Goal: Transaction & Acquisition: Book appointment/travel/reservation

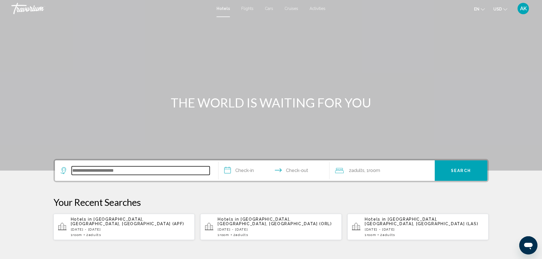
click at [109, 169] on input "Search widget" at bounding box center [141, 170] width 138 height 9
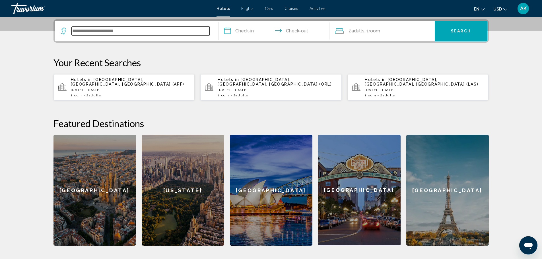
scroll to position [141, 0]
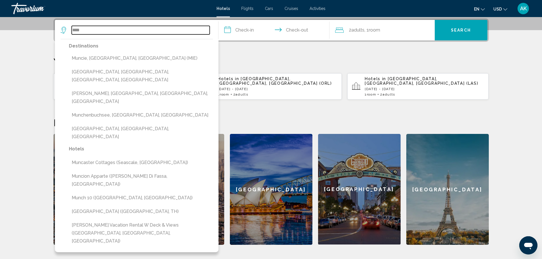
drag, startPoint x: 87, startPoint y: 30, endPoint x: 68, endPoint y: 30, distance: 18.5
click at [68, 30] on div "****" at bounding box center [135, 30] width 149 height 9
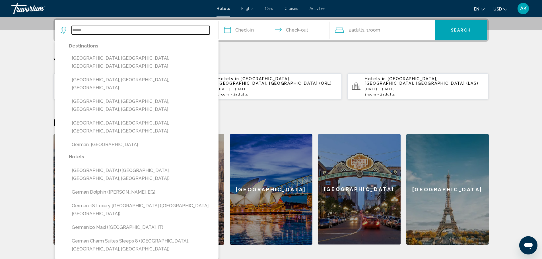
drag, startPoint x: 89, startPoint y: 27, endPoint x: 65, endPoint y: 30, distance: 24.0
click at [65, 30] on div "*****" at bounding box center [135, 30] width 149 height 9
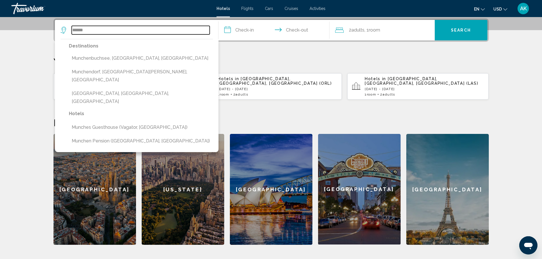
click at [96, 33] on input "******" at bounding box center [141, 30] width 138 height 9
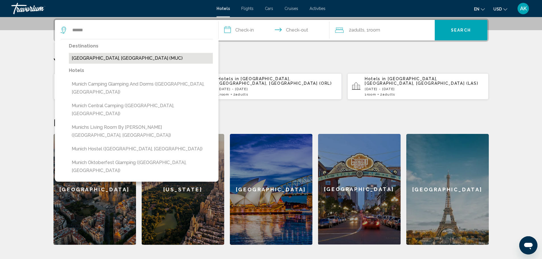
click at [106, 60] on button "[GEOGRAPHIC_DATA], [GEOGRAPHIC_DATA] (MUC)" at bounding box center [141, 58] width 144 height 11
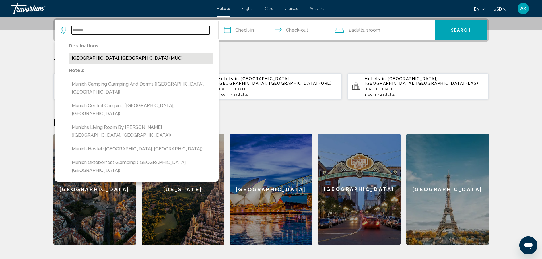
type input "**********"
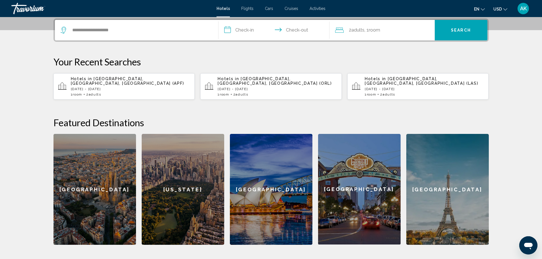
click at [240, 32] on input "**********" at bounding box center [275, 31] width 113 height 22
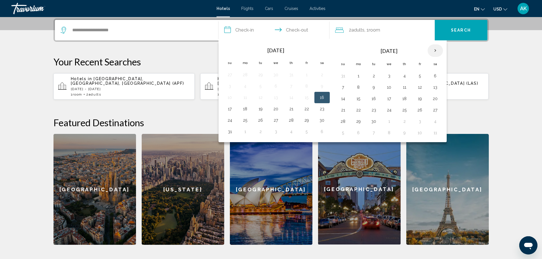
click at [435, 50] on th "Next month" at bounding box center [435, 50] width 15 height 13
click at [436, 111] on button "27" at bounding box center [435, 110] width 9 height 8
click at [359, 121] on button "29" at bounding box center [358, 122] width 9 height 8
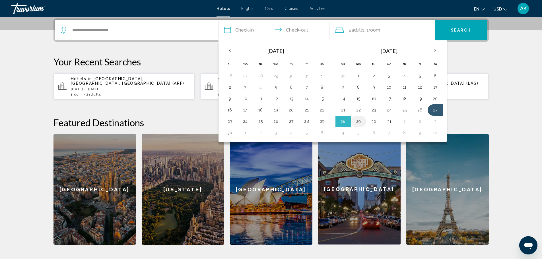
type input "**********"
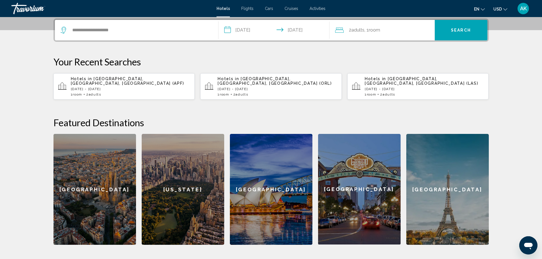
click at [463, 30] on span "Search" at bounding box center [461, 30] width 20 height 5
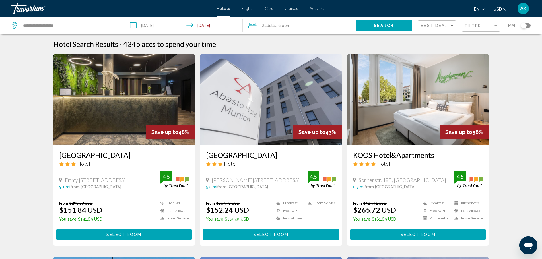
scroll to position [28, 0]
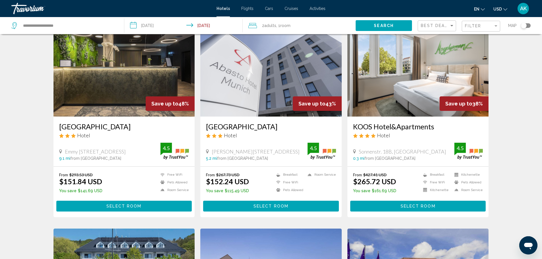
click at [424, 204] on span "Select Room" at bounding box center [418, 206] width 35 height 5
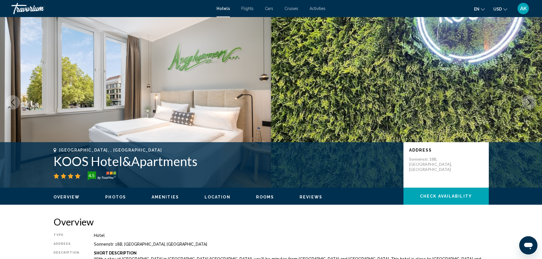
click at [115, 198] on span "Photos" at bounding box center [115, 197] width 21 height 5
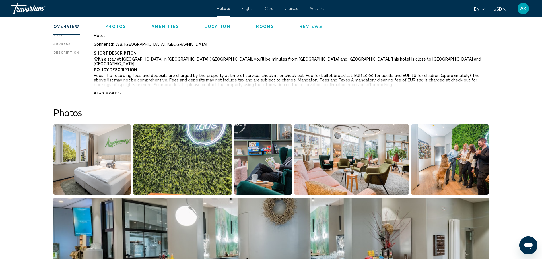
scroll to position [268, 0]
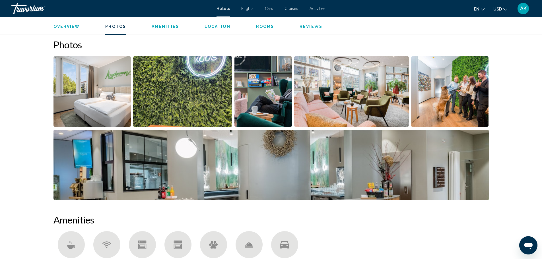
click at [102, 89] on img "Open full-screen image slider" at bounding box center [93, 91] width 78 height 71
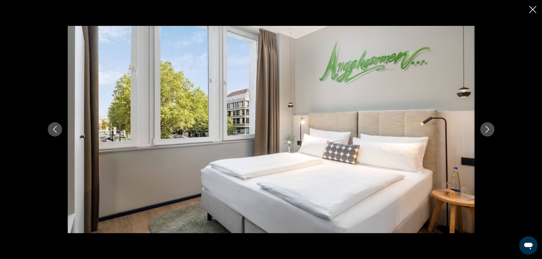
click at [488, 130] on icon "Next image" at bounding box center [487, 129] width 7 height 7
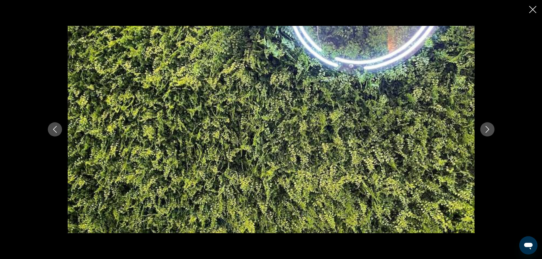
click at [488, 130] on icon "Next image" at bounding box center [487, 129] width 7 height 7
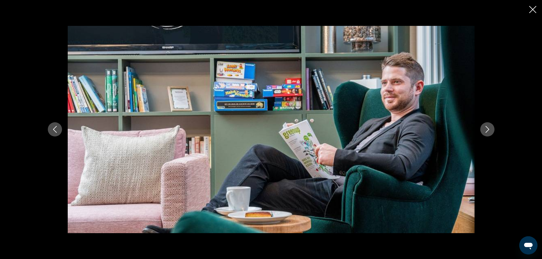
click at [488, 130] on icon "Next image" at bounding box center [487, 129] width 7 height 7
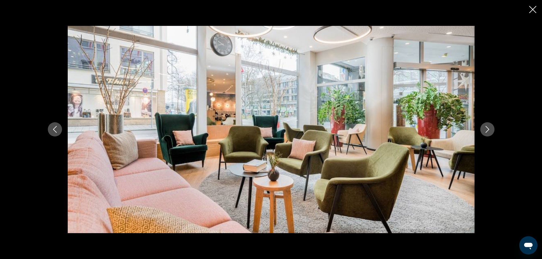
click at [488, 130] on icon "Next image" at bounding box center [487, 129] width 7 height 7
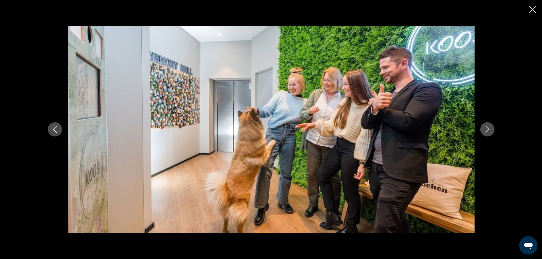
click at [488, 130] on icon "Next image" at bounding box center [487, 129] width 7 height 7
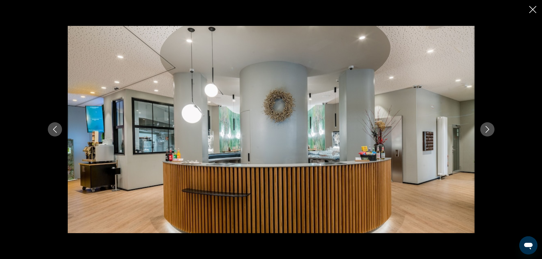
click at [488, 130] on icon "Next image" at bounding box center [487, 129] width 7 height 7
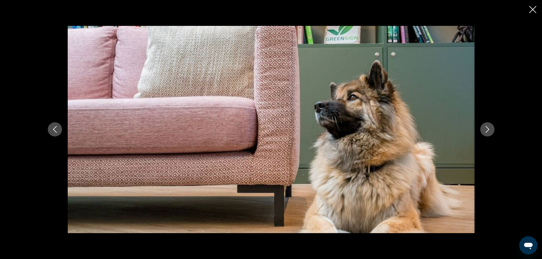
click at [488, 130] on icon "Next image" at bounding box center [487, 129] width 7 height 7
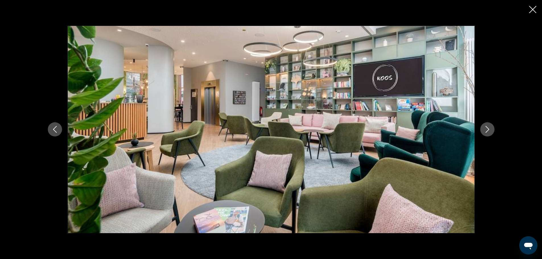
click at [488, 130] on icon "Next image" at bounding box center [487, 129] width 7 height 7
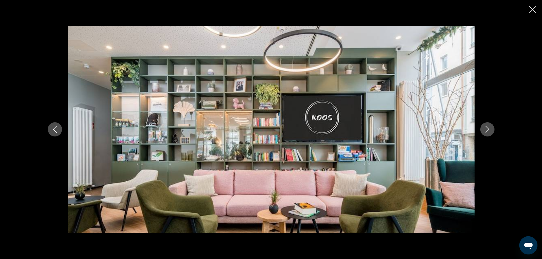
click at [488, 130] on icon "Next image" at bounding box center [487, 129] width 7 height 7
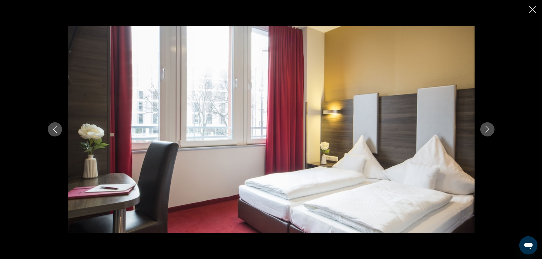
click at [488, 130] on icon "Next image" at bounding box center [487, 129] width 7 height 7
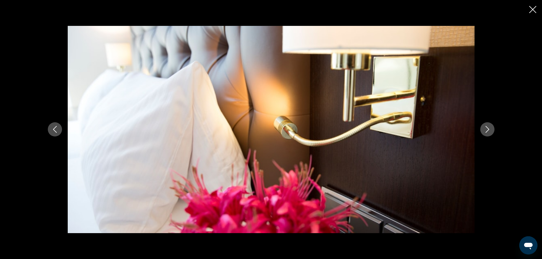
click at [488, 130] on icon "Next image" at bounding box center [487, 129] width 7 height 7
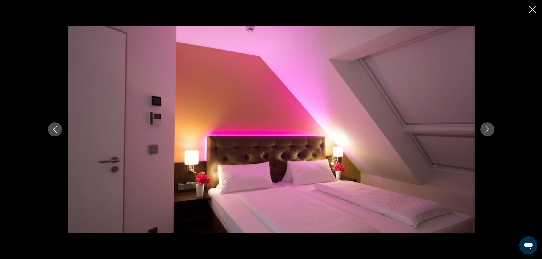
click at [488, 130] on icon "Next image" at bounding box center [487, 129] width 7 height 7
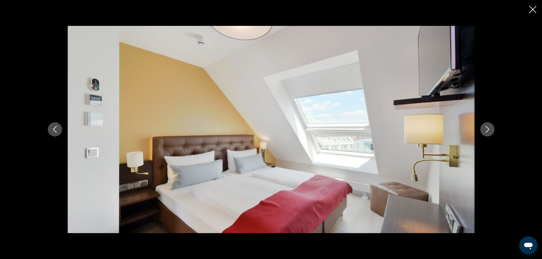
click at [488, 130] on icon "Next image" at bounding box center [487, 129] width 7 height 7
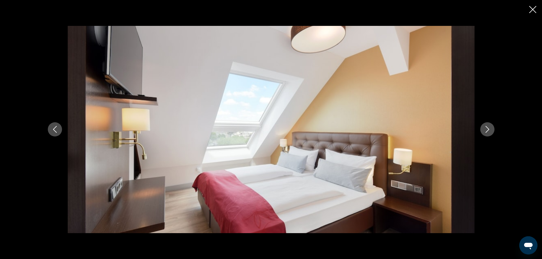
click at [488, 130] on icon "Next image" at bounding box center [487, 129] width 7 height 7
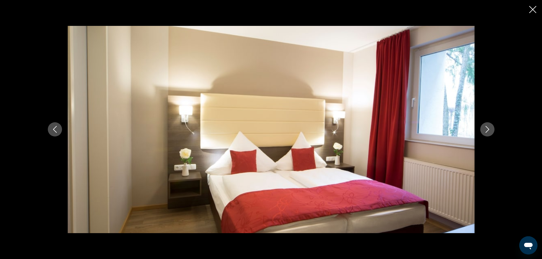
click at [488, 130] on icon "Next image" at bounding box center [487, 129] width 7 height 7
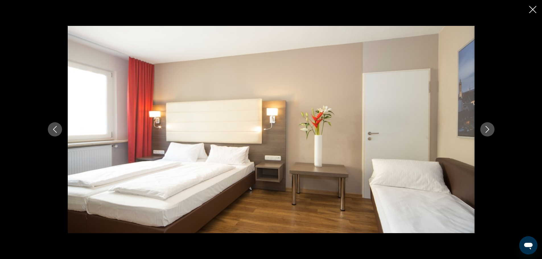
click at [488, 130] on icon "Next image" at bounding box center [487, 129] width 7 height 7
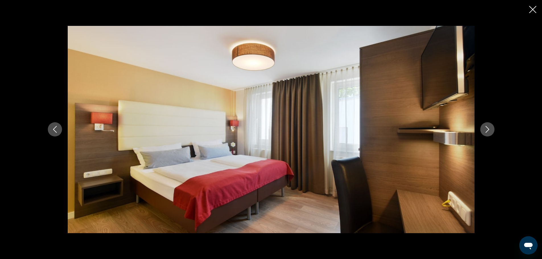
click at [488, 130] on icon "Next image" at bounding box center [487, 129] width 7 height 7
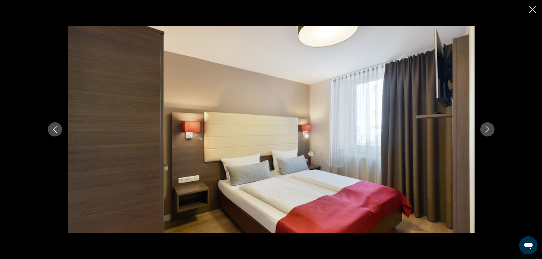
click at [488, 130] on icon "Next image" at bounding box center [487, 129] width 7 height 7
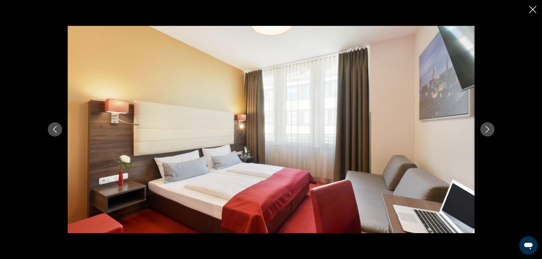
click at [488, 130] on icon "Next image" at bounding box center [487, 129] width 7 height 7
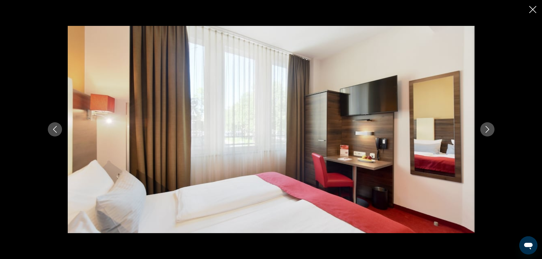
click at [488, 130] on icon "Next image" at bounding box center [487, 129] width 7 height 7
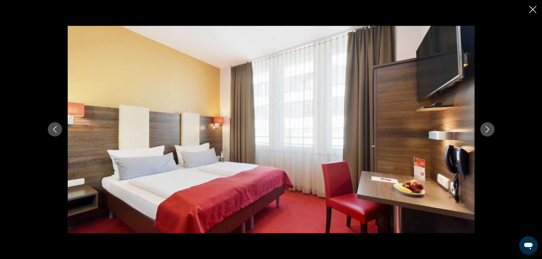
click at [488, 130] on icon "Next image" at bounding box center [487, 129] width 7 height 7
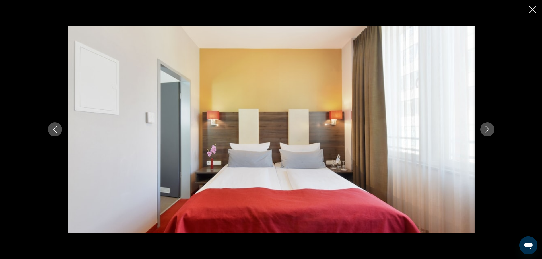
click at [488, 130] on icon "Next image" at bounding box center [487, 129] width 7 height 7
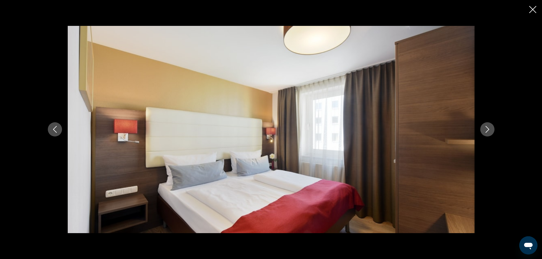
click at [488, 130] on icon "Next image" at bounding box center [487, 129] width 7 height 7
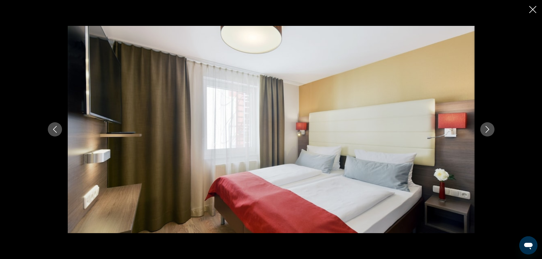
click at [488, 130] on icon "Next image" at bounding box center [487, 129] width 7 height 7
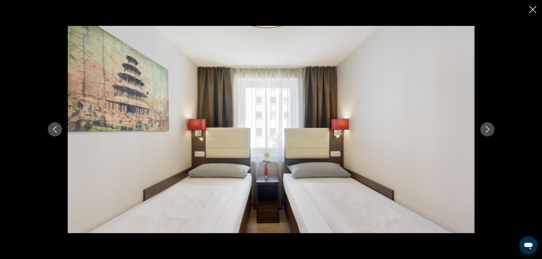
click at [488, 130] on icon "Next image" at bounding box center [487, 129] width 7 height 7
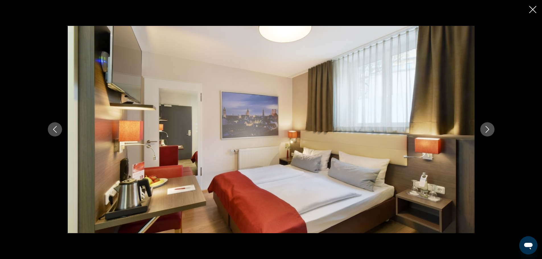
click at [488, 130] on icon "Next image" at bounding box center [487, 129] width 7 height 7
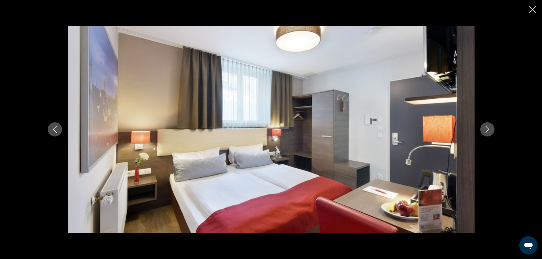
click at [488, 129] on icon "Next image" at bounding box center [487, 129] width 7 height 7
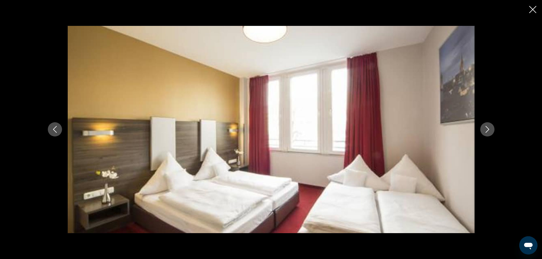
click at [488, 129] on icon "Next image" at bounding box center [487, 129] width 7 height 7
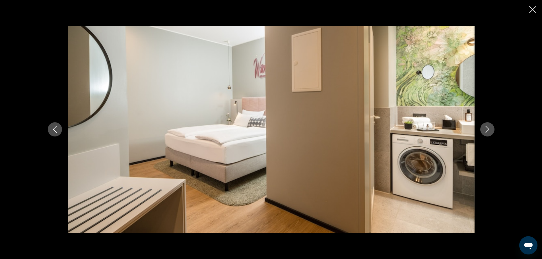
click at [488, 129] on icon "Next image" at bounding box center [487, 129] width 7 height 7
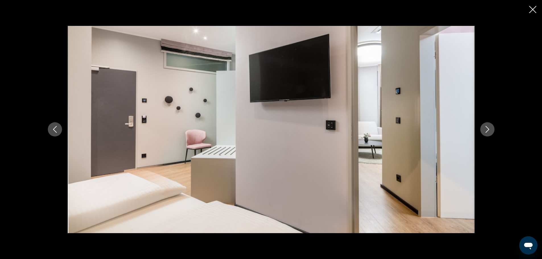
click at [488, 129] on icon "Next image" at bounding box center [487, 129] width 7 height 7
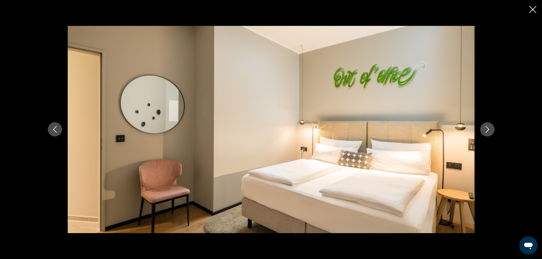
click at [488, 129] on icon "Next image" at bounding box center [487, 129] width 7 height 7
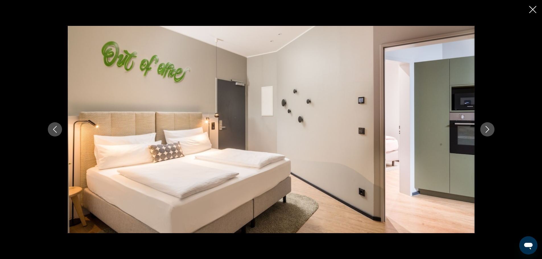
click at [532, 9] on icon "Close slideshow" at bounding box center [532, 9] width 7 height 7
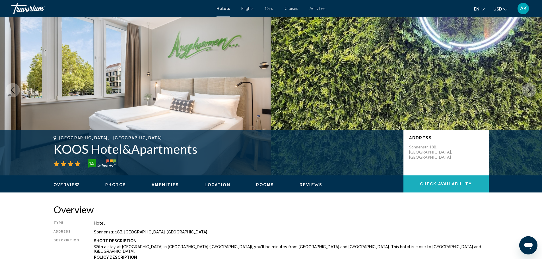
click at [446, 182] on span "Check Availability" at bounding box center [446, 184] width 52 height 5
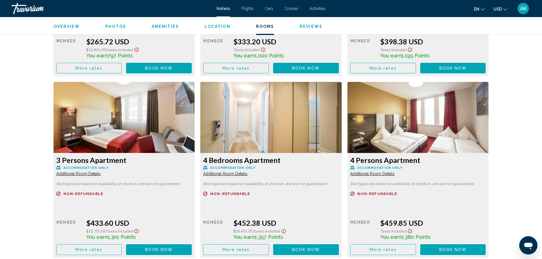
scroll to position [910, 0]
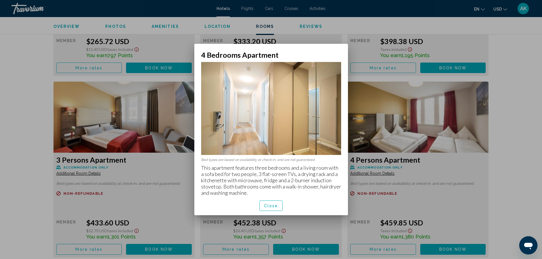
scroll to position [0, 0]
click at [272, 207] on span "Close" at bounding box center [271, 206] width 14 height 5
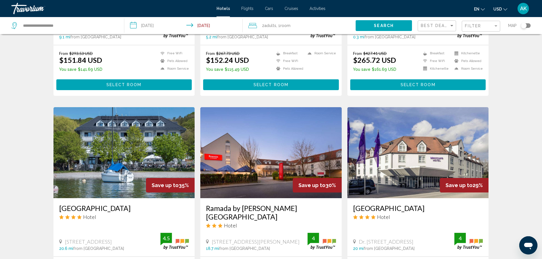
scroll to position [228, 0]
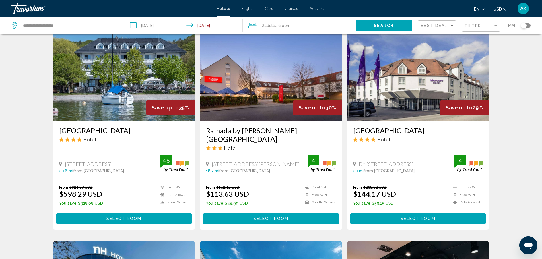
click at [413, 96] on img "Main content" at bounding box center [418, 75] width 141 height 91
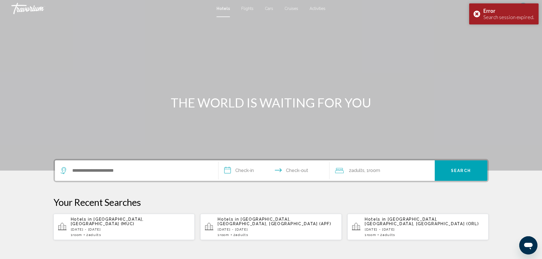
click at [92, 233] on span "Adults" at bounding box center [95, 235] width 13 height 4
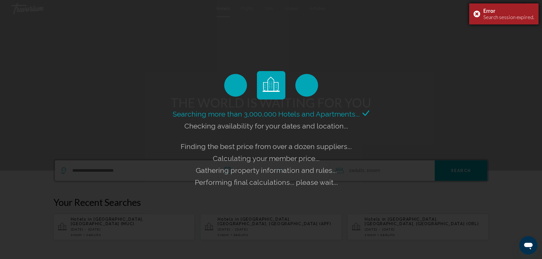
click at [484, 20] on div "Search session expired." at bounding box center [509, 17] width 51 height 6
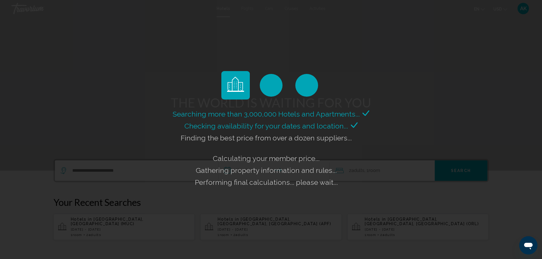
click at [45, 27] on div "Searching more than 3,000,000 Hotels and Apartments... Checking availability fo…" at bounding box center [271, 129] width 542 height 259
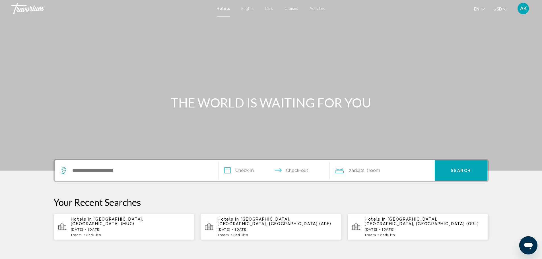
click at [100, 233] on span "Adults" at bounding box center [95, 235] width 13 height 4
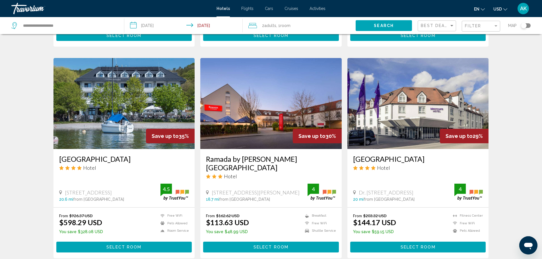
scroll to position [228, 0]
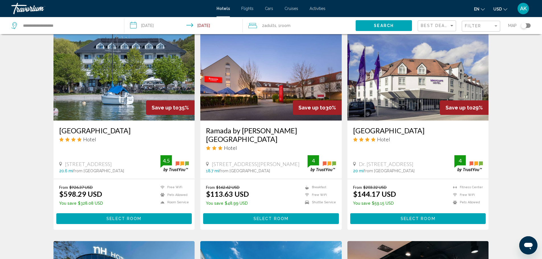
click at [413, 213] on button "Select Room" at bounding box center [418, 218] width 136 height 11
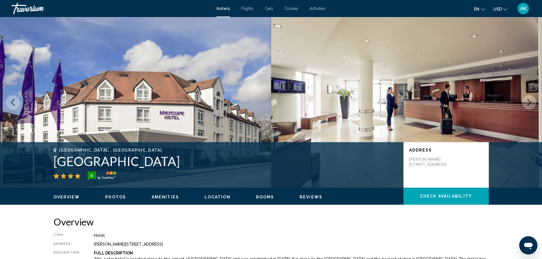
click at [444, 195] on span "Check Availability" at bounding box center [446, 196] width 52 height 5
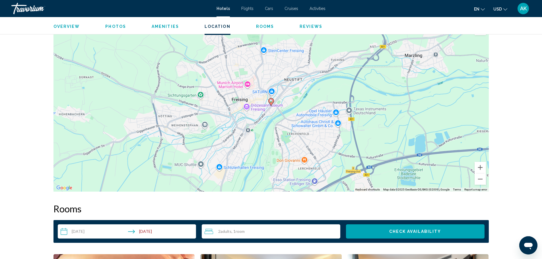
scroll to position [495, 0]
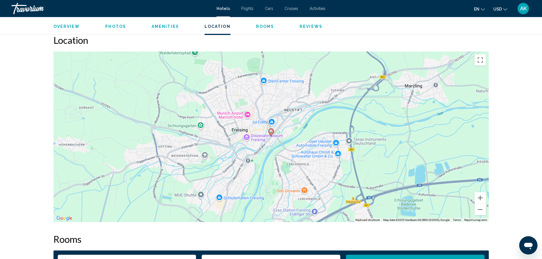
click at [117, 27] on span "Photos" at bounding box center [115, 26] width 21 height 5
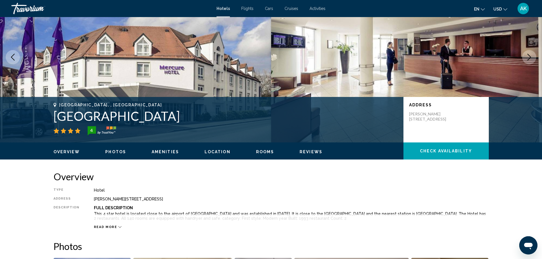
scroll to position [0, 0]
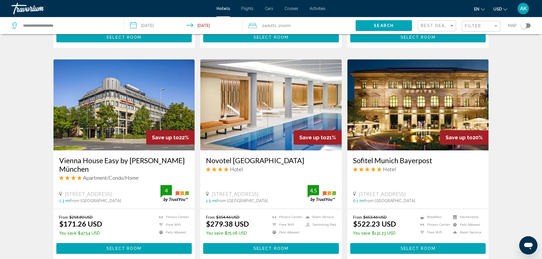
scroll to position [626, 0]
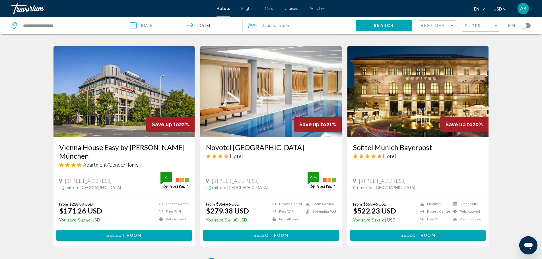
click at [413, 103] on img "Main content" at bounding box center [418, 91] width 141 height 91
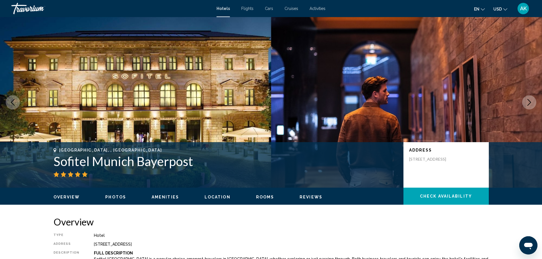
click at [437, 195] on span "Check Availability" at bounding box center [446, 196] width 52 height 5
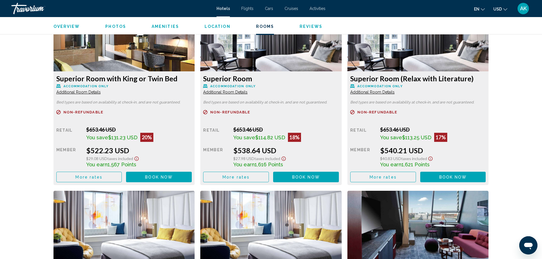
scroll to position [720, 0]
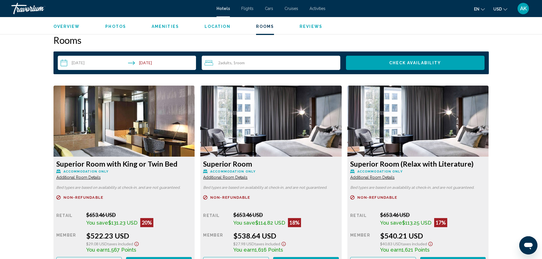
click at [123, 114] on img "Main content" at bounding box center [124, 121] width 141 height 71
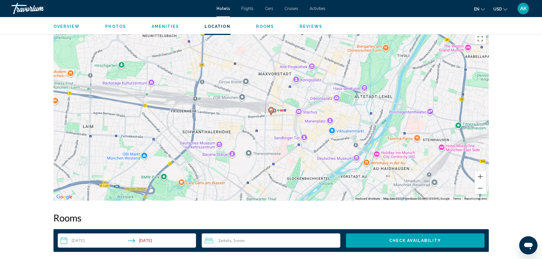
scroll to position [493, 0]
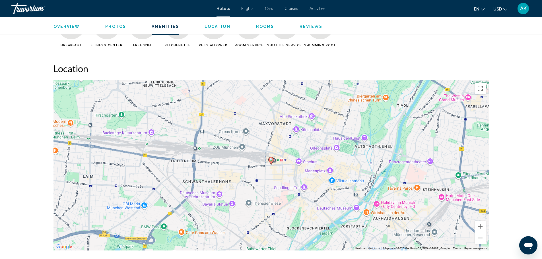
click at [233, 204] on div "To activate drag with keyboard, press Alt + Enter. Once in keyboard drag state,…" at bounding box center [271, 165] width 435 height 171
click at [259, 169] on button "Close" at bounding box center [259, 172] width 14 height 14
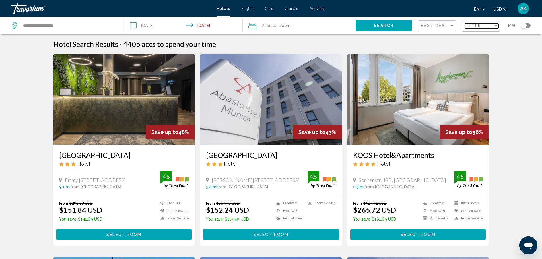
click at [466, 25] on span "Filter" at bounding box center [473, 26] width 16 height 5
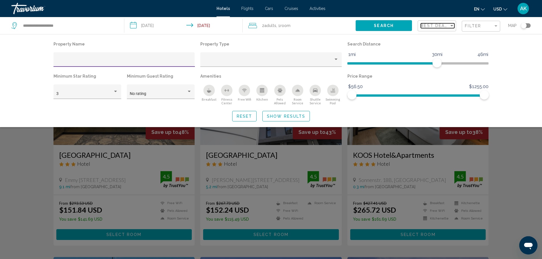
click at [446, 26] on span "Best Deals" at bounding box center [436, 25] width 30 height 5
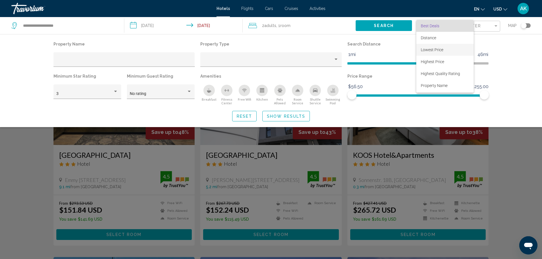
click at [441, 46] on span "Lowest Price" at bounding box center [445, 50] width 48 height 12
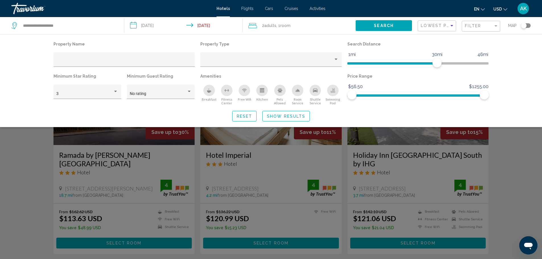
click at [281, 114] on span "Show Results" at bounding box center [286, 116] width 38 height 5
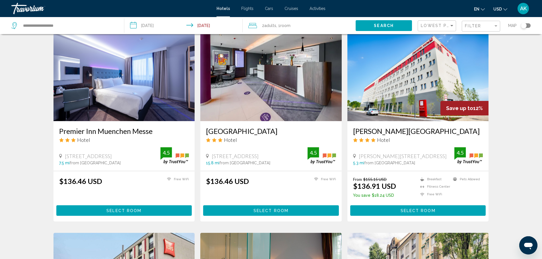
scroll to position [455, 0]
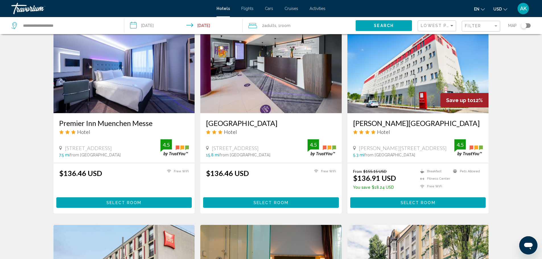
click at [437, 20] on mat-form-field "Lowest Price" at bounding box center [437, 25] width 38 height 11
click at [441, 25] on span "Lowest Price" at bounding box center [439, 25] width 37 height 5
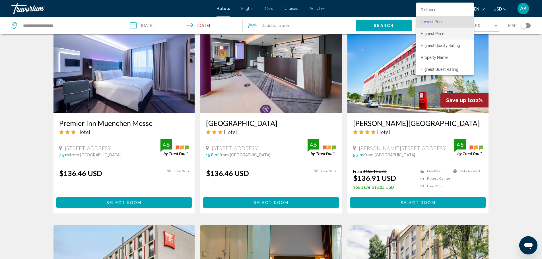
scroll to position [484, 0]
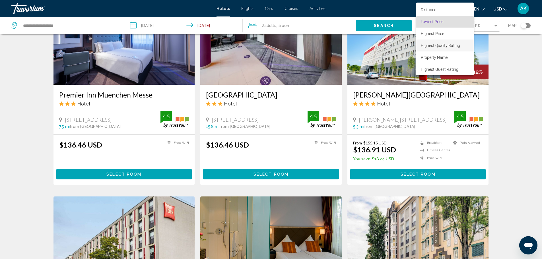
click at [458, 46] on span "Highest Quality Rating" at bounding box center [440, 45] width 39 height 5
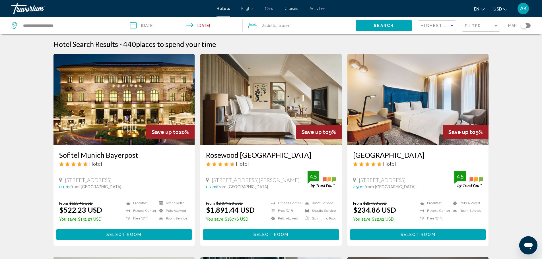
click at [107, 96] on img "Main content" at bounding box center [124, 99] width 141 height 91
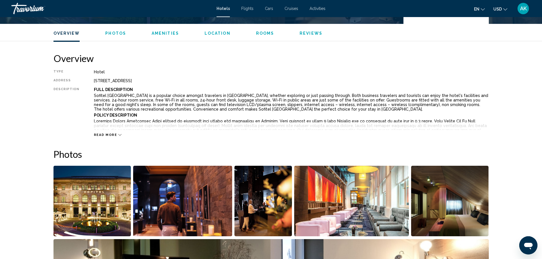
scroll to position [228, 0]
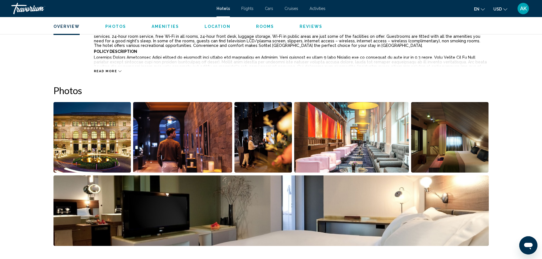
click at [101, 141] on img "Open full-screen image slider" at bounding box center [93, 137] width 78 height 71
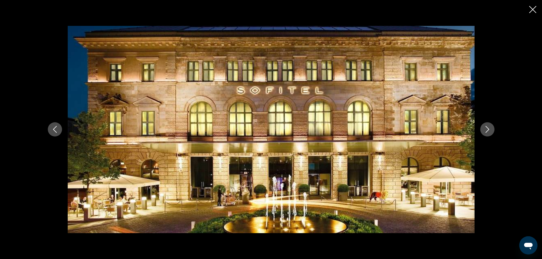
click at [487, 131] on icon "Next image" at bounding box center [487, 129] width 7 height 7
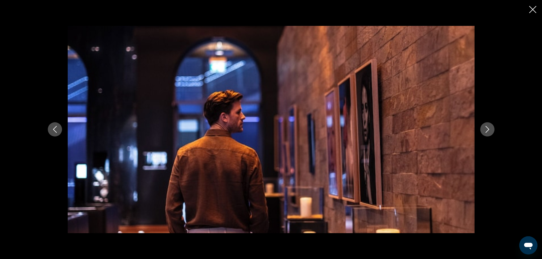
click at [487, 131] on icon "Next image" at bounding box center [487, 129] width 7 height 7
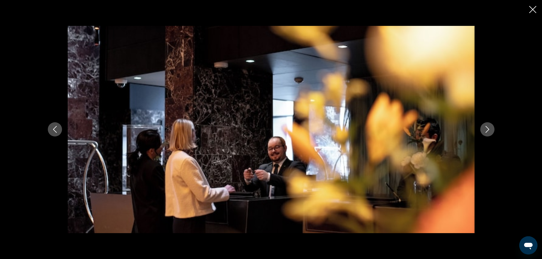
click at [487, 131] on icon "Next image" at bounding box center [487, 129] width 7 height 7
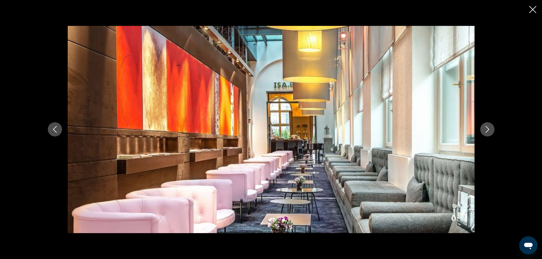
click at [487, 131] on icon "Next image" at bounding box center [487, 129] width 7 height 7
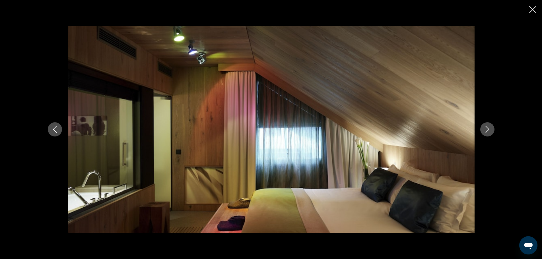
click at [487, 131] on icon "Next image" at bounding box center [487, 129] width 7 height 7
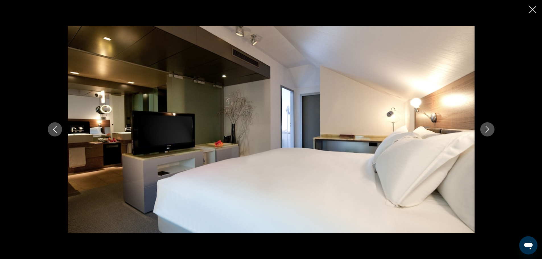
click at [487, 131] on icon "Next image" at bounding box center [487, 129] width 7 height 7
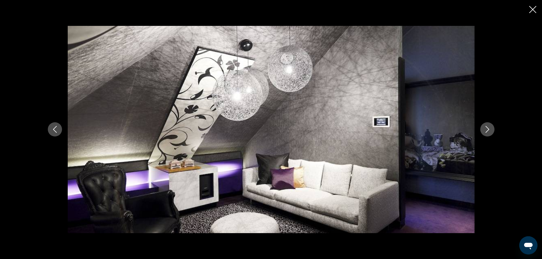
click at [487, 131] on icon "Next image" at bounding box center [487, 129] width 7 height 7
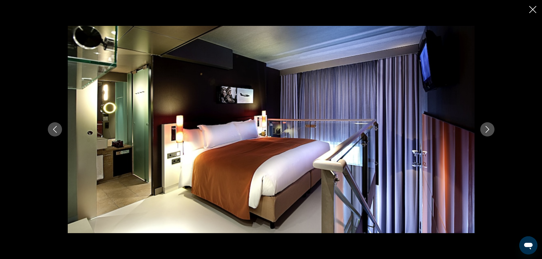
click at [487, 131] on icon "Next image" at bounding box center [487, 129] width 7 height 7
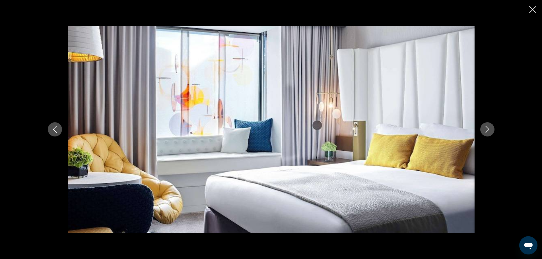
click at [487, 131] on icon "Next image" at bounding box center [487, 129] width 7 height 7
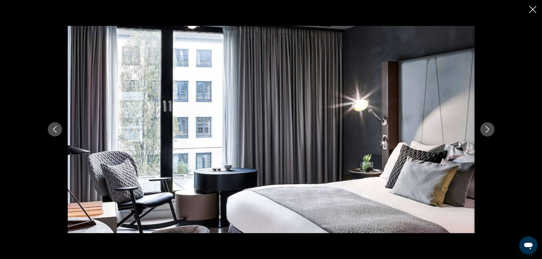
click at [487, 131] on icon "Next image" at bounding box center [487, 129] width 7 height 7
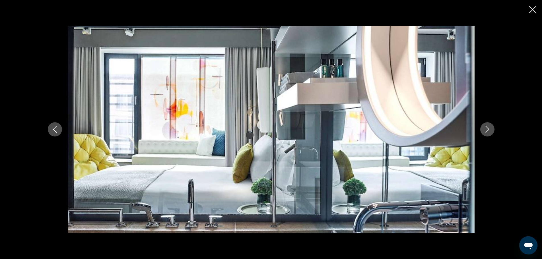
click at [487, 131] on icon "Next image" at bounding box center [487, 129] width 7 height 7
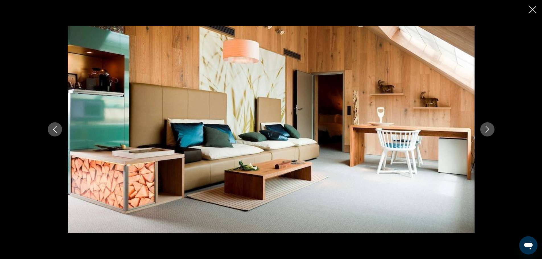
click at [487, 131] on icon "Next image" at bounding box center [487, 129] width 7 height 7
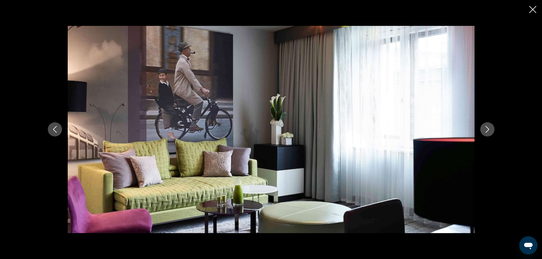
click at [487, 131] on icon "Next image" at bounding box center [487, 129] width 7 height 7
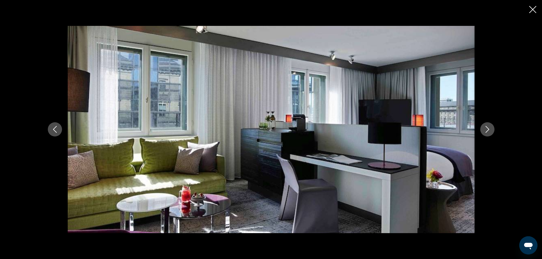
click at [487, 131] on icon "Next image" at bounding box center [487, 129] width 7 height 7
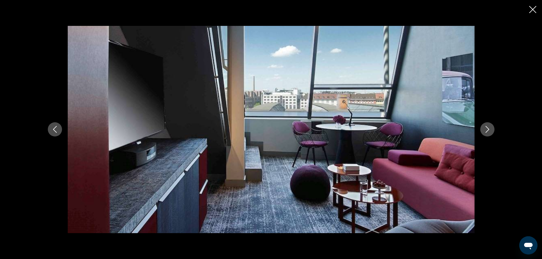
click at [487, 131] on icon "Next image" at bounding box center [487, 129] width 7 height 7
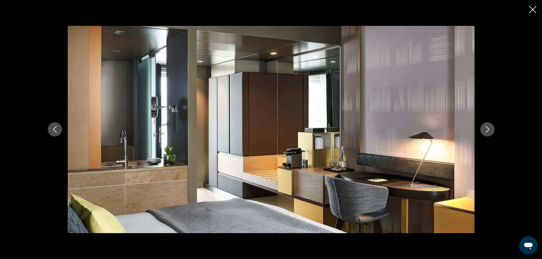
click at [487, 131] on icon "Next image" at bounding box center [487, 129] width 7 height 7
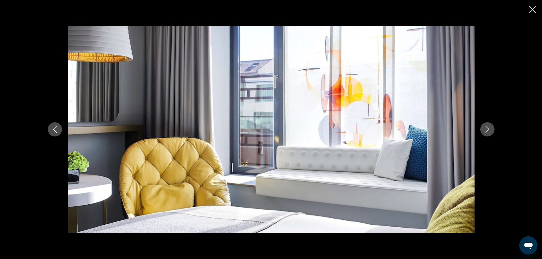
click at [534, 9] on icon "Close slideshow" at bounding box center [532, 9] width 7 height 7
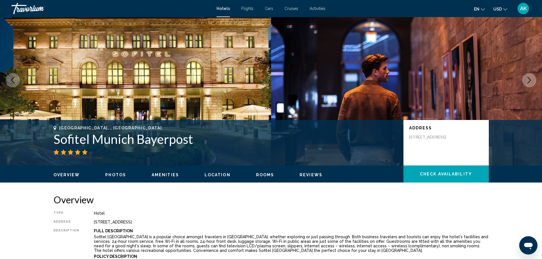
scroll to position [0, 0]
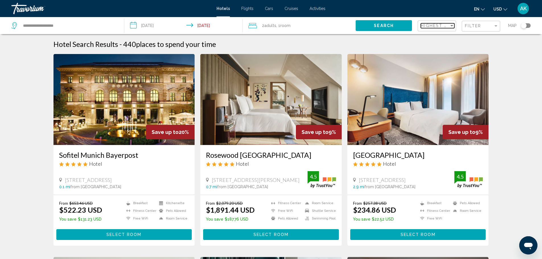
click at [439, 26] on span "Highest Quality Rating" at bounding box center [453, 25] width 64 height 5
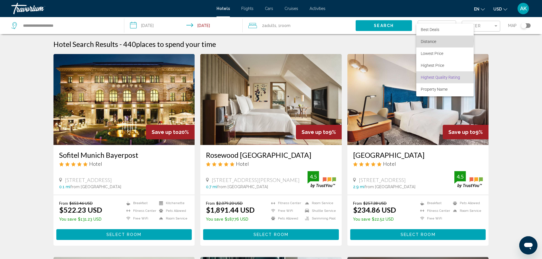
click at [437, 41] on span "Distance" at bounding box center [445, 42] width 48 height 12
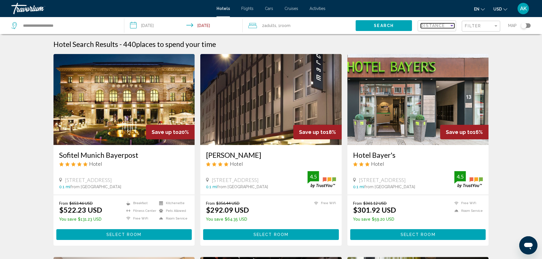
click at [435, 25] on span "Distance" at bounding box center [433, 25] width 24 height 5
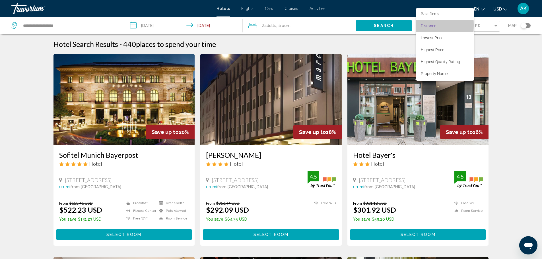
click at [435, 25] on span "Distance" at bounding box center [428, 26] width 15 height 5
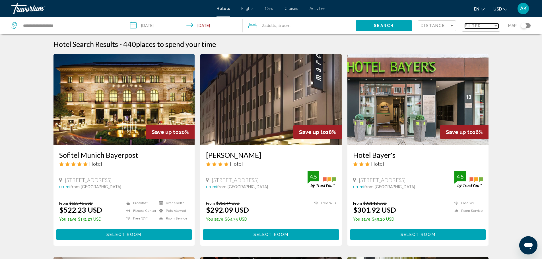
click at [473, 25] on span "Filter" at bounding box center [473, 26] width 16 height 5
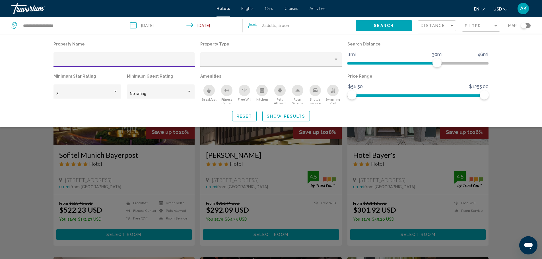
click at [301, 116] on span "Show Results" at bounding box center [286, 116] width 38 height 5
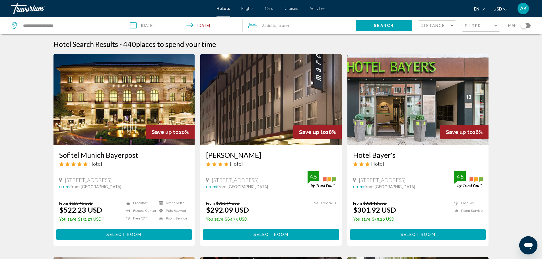
click at [473, 29] on div "Filter" at bounding box center [482, 26] width 34 height 11
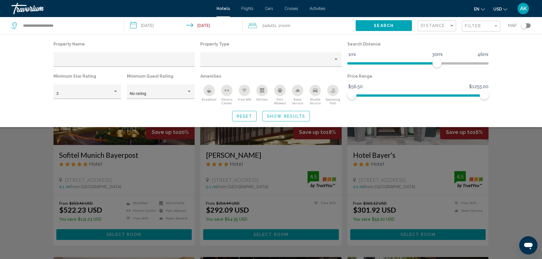
click at [527, 194] on div "Search widget" at bounding box center [271, 172] width 542 height 174
